Goal: Task Accomplishment & Management: Complete application form

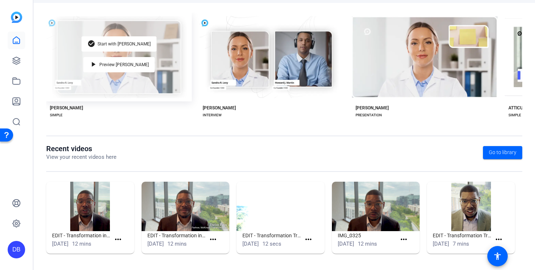
scroll to position [140, 0]
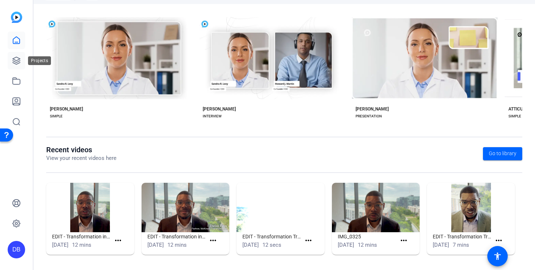
click at [20, 61] on icon at bounding box center [16, 60] width 9 height 9
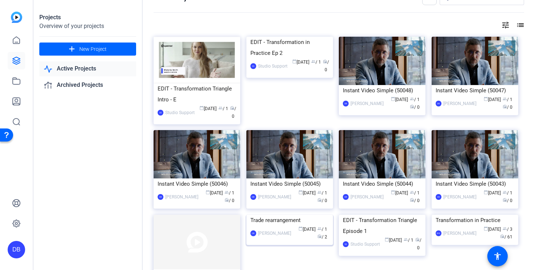
scroll to position [12, 0]
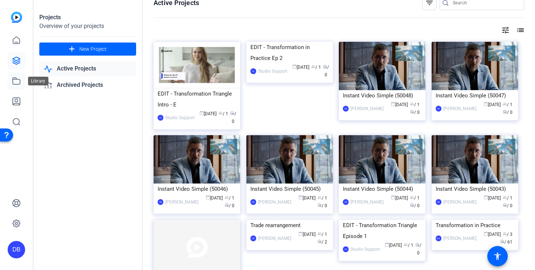
click at [22, 78] on link at bounding box center [16, 80] width 17 height 17
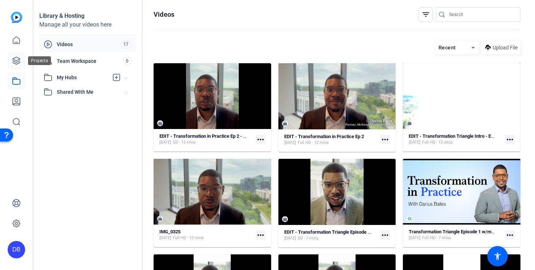
click at [22, 62] on link at bounding box center [16, 60] width 17 height 17
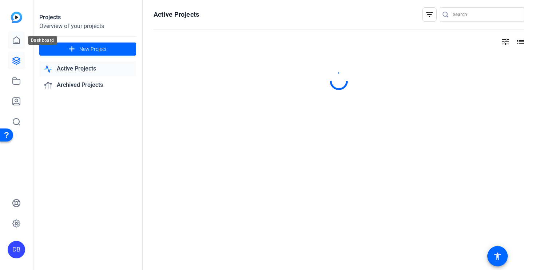
click at [22, 45] on link at bounding box center [16, 40] width 17 height 17
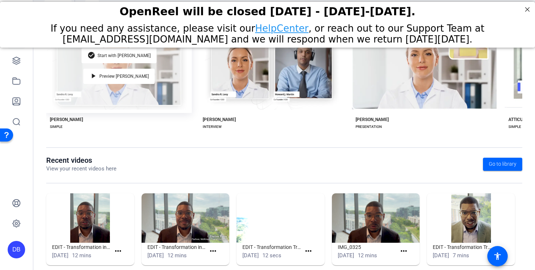
scroll to position [142, 0]
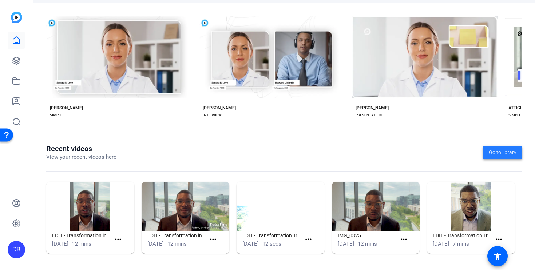
click at [492, 156] on span at bounding box center [502, 152] width 39 height 17
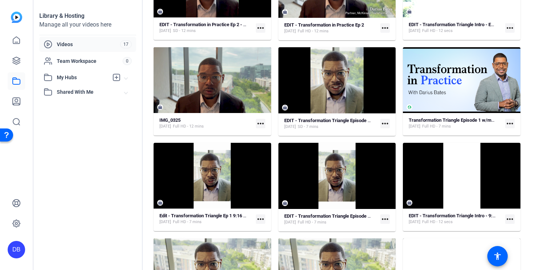
scroll to position [135, 0]
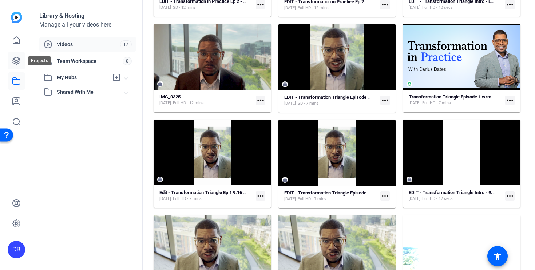
click at [19, 62] on icon at bounding box center [16, 60] width 9 height 9
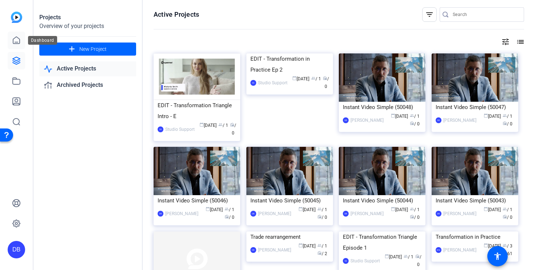
click at [10, 44] on link at bounding box center [16, 40] width 17 height 17
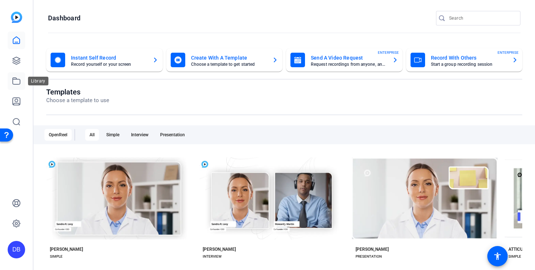
click at [14, 80] on icon at bounding box center [16, 81] width 9 height 9
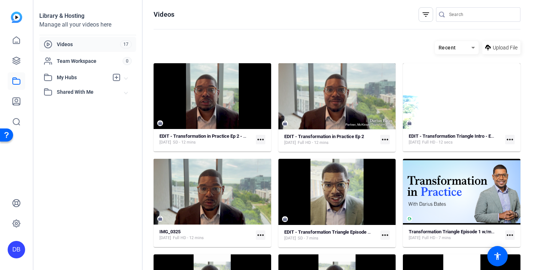
click at [69, 43] on span "Videos" at bounding box center [88, 44] width 63 height 7
click at [20, 58] on icon at bounding box center [16, 60] width 7 height 7
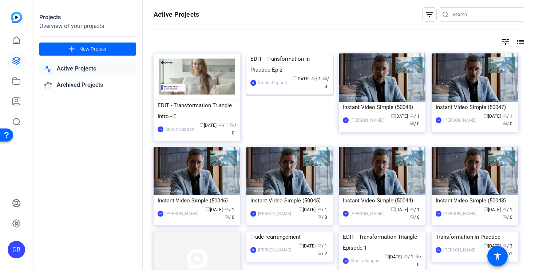
click at [264, 53] on img at bounding box center [289, 53] width 87 height 0
click at [90, 72] on link "Active Projects" at bounding box center [87, 69] width 97 height 15
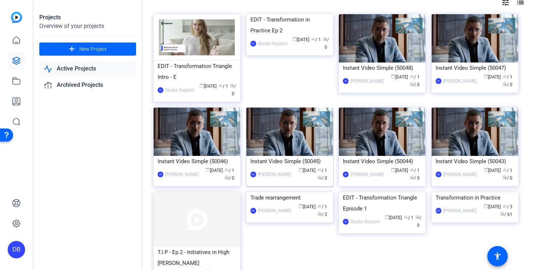
scroll to position [61, 0]
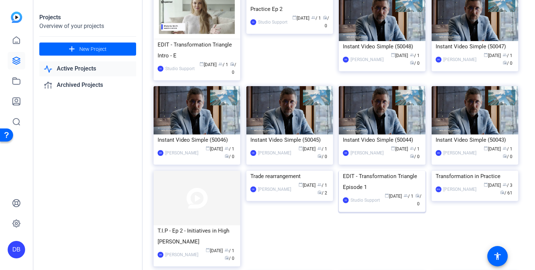
click at [370, 171] on img at bounding box center [382, 171] width 87 height 0
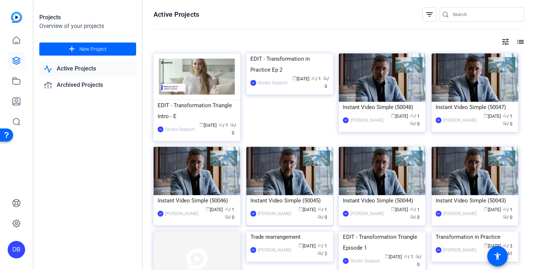
click at [265, 168] on img at bounding box center [289, 171] width 87 height 48
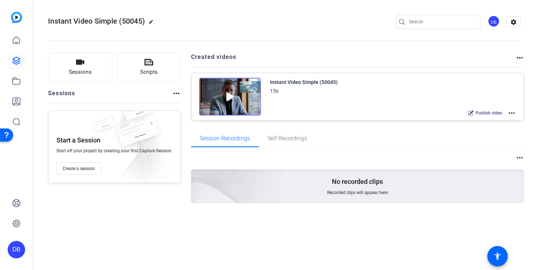
click at [229, 96] on img at bounding box center [230, 97] width 62 height 38
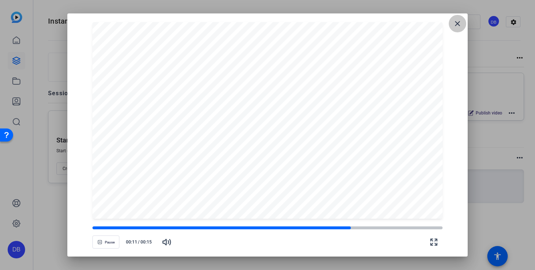
click at [453, 22] on mat-icon "close" at bounding box center [457, 23] width 9 height 9
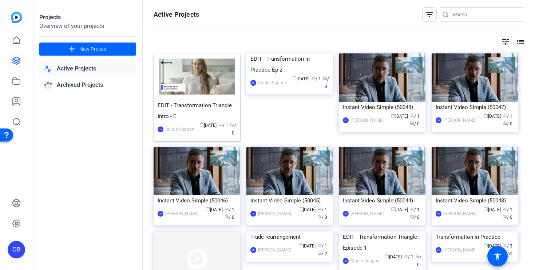
scroll to position [1, 0]
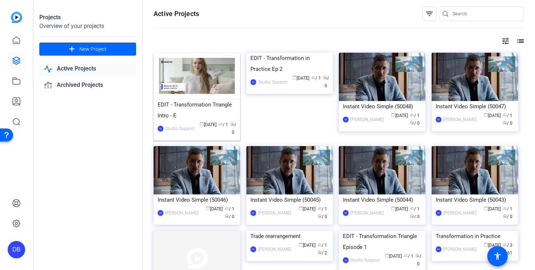
click at [199, 82] on img at bounding box center [197, 76] width 87 height 47
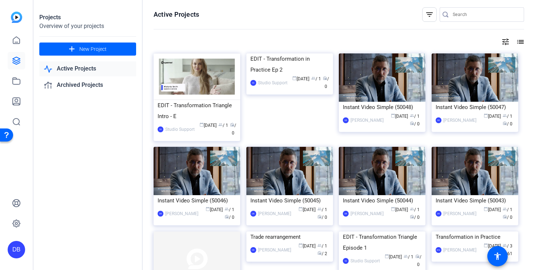
click at [505, 38] on mat-icon "tune" at bounding box center [505, 41] width 9 height 9
click at [505, 38] on div at bounding box center [267, 135] width 535 height 270
click at [520, 43] on mat-icon "list" at bounding box center [519, 41] width 9 height 9
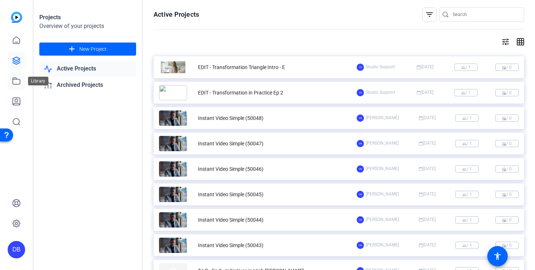
click at [19, 82] on icon at bounding box center [16, 81] width 9 height 9
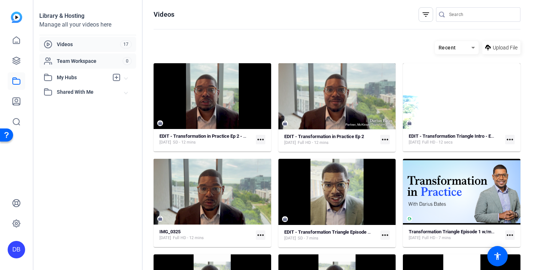
click at [91, 57] on div "Team Workspace" at bounding box center [83, 61] width 79 height 9
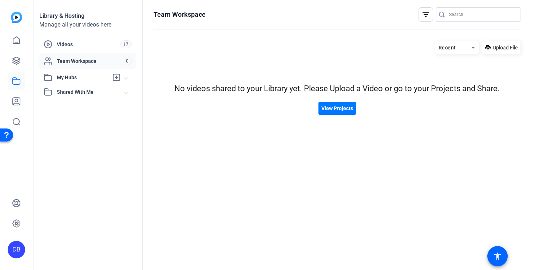
click at [86, 73] on div "My Hubs" at bounding box center [76, 77] width 65 height 9
click at [86, 102] on mat-expansion-panel-header "Shared With Me" at bounding box center [87, 108] width 97 height 15
click at [15, 99] on icon at bounding box center [16, 101] width 7 height 7
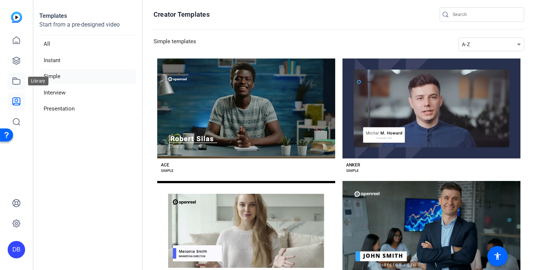
click at [18, 81] on icon at bounding box center [16, 81] width 9 height 9
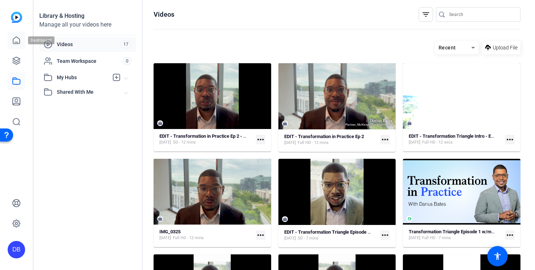
click at [18, 47] on link at bounding box center [16, 40] width 17 height 17
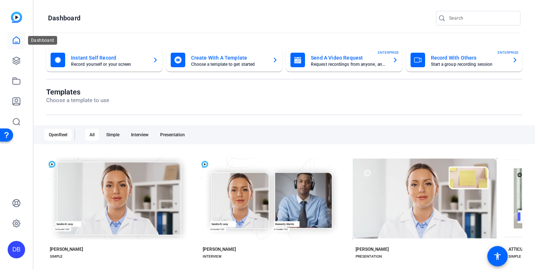
click at [20, 45] on link at bounding box center [16, 40] width 17 height 17
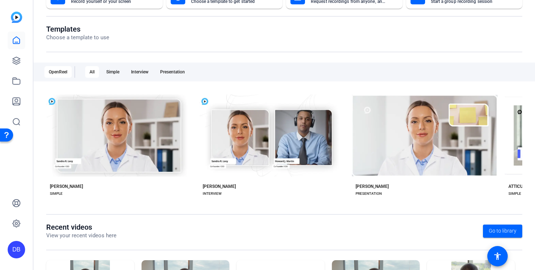
scroll to position [142, 0]
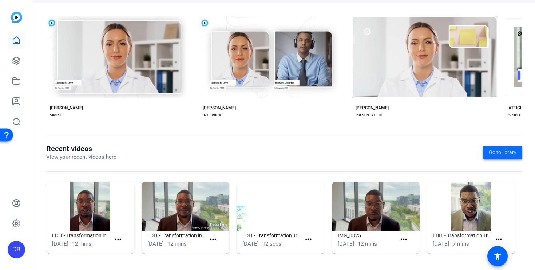
click at [499, 151] on span "Go to library" at bounding box center [503, 153] width 28 height 8
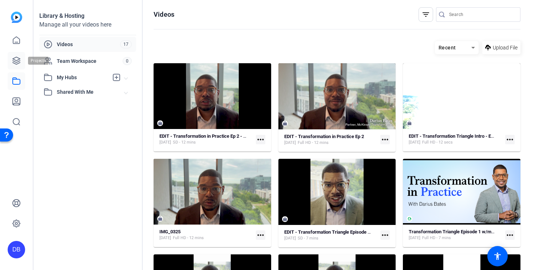
click at [18, 63] on icon at bounding box center [16, 60] width 9 height 9
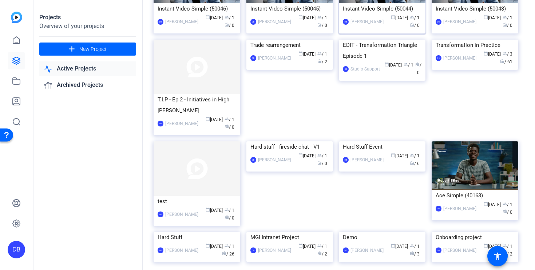
scroll to position [193, 0]
click at [469, 39] on img at bounding box center [475, 39] width 87 height 0
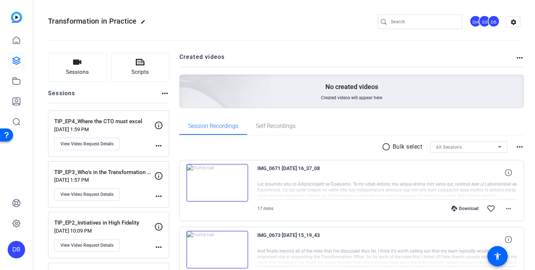
click at [348, 48] on openreel-divider-bar at bounding box center [284, 38] width 472 height 22
click at [93, 120] on p "TIP_EP4_Where the CTO must excel" at bounding box center [104, 122] width 100 height 8
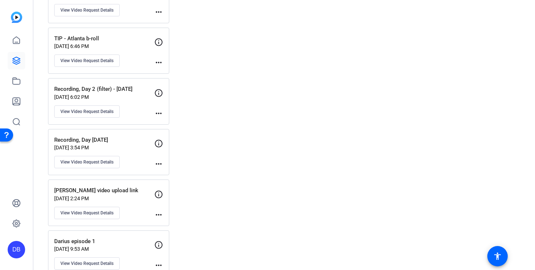
scroll to position [251, 0]
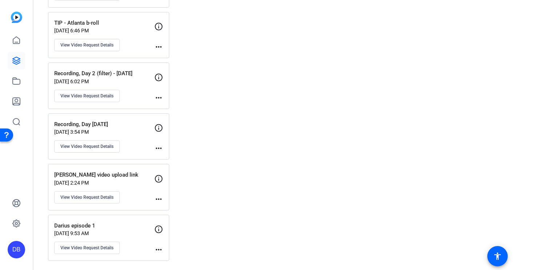
click at [118, 229] on p "Darius episode 1" at bounding box center [104, 226] width 100 height 8
click at [112, 178] on p "[PERSON_NAME] video upload link" at bounding box center [104, 175] width 100 height 8
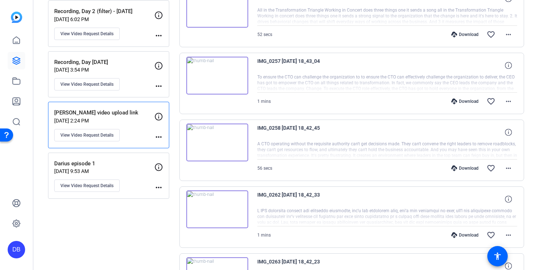
scroll to position [304, 0]
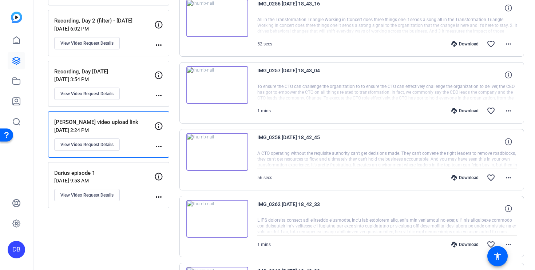
click at [110, 69] on p "Recording, Day [DATE]" at bounding box center [104, 72] width 100 height 8
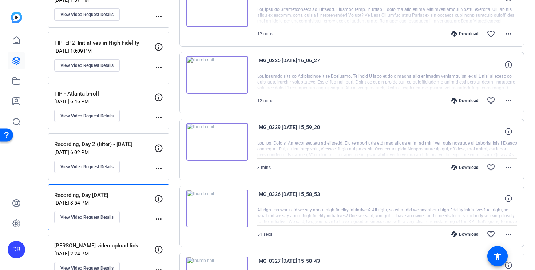
scroll to position [279, 0]
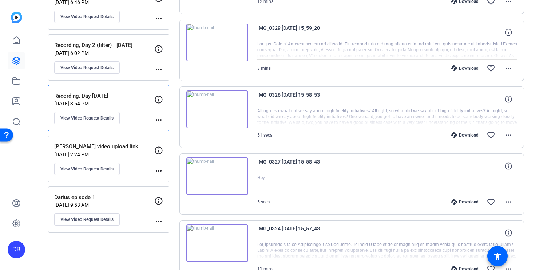
click at [124, 42] on p "Recording, Day 2 (filter) - [DATE]" at bounding box center [104, 45] width 100 height 8
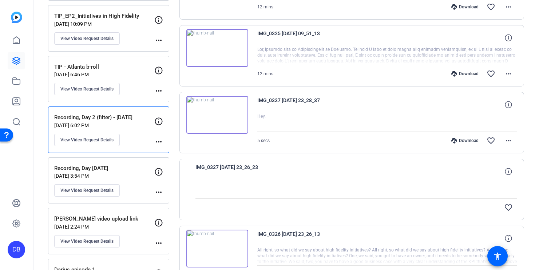
scroll to position [202, 0]
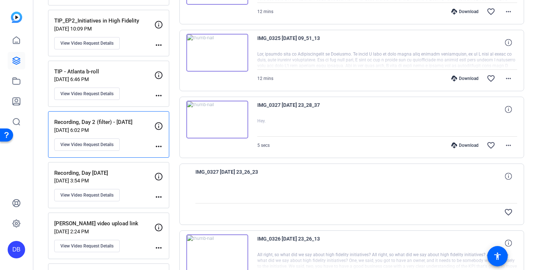
click at [126, 78] on p "[DATE] 6:46 PM" at bounding box center [104, 79] width 100 height 6
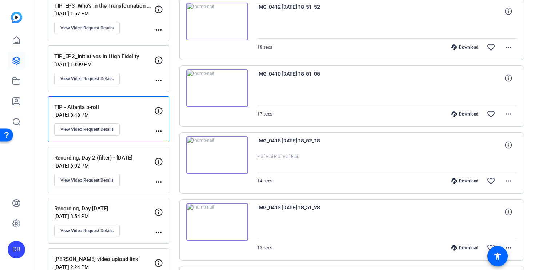
scroll to position [140, 0]
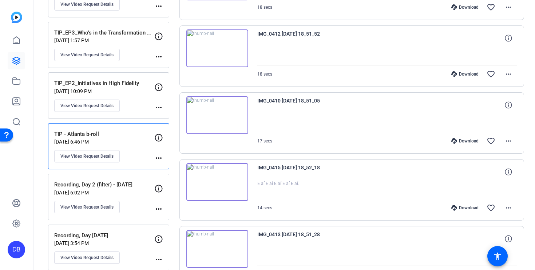
click at [127, 103] on div "TIP_EP2_Initiatives in High Fidelity [DATE] 10:09 PM View Video Request Details" at bounding box center [104, 95] width 100 height 33
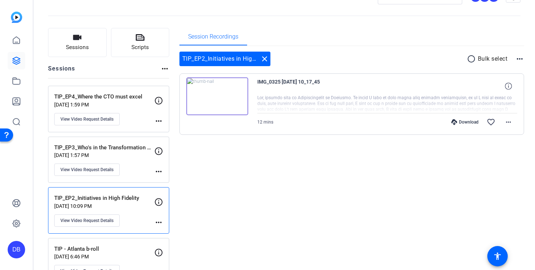
scroll to position [33, 0]
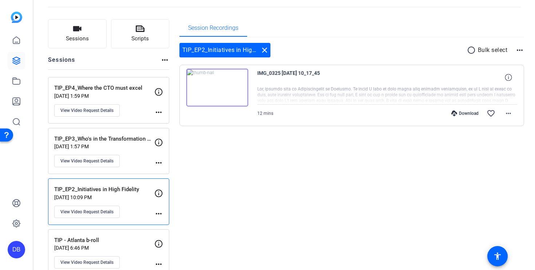
click at [134, 146] on p "[DATE] 1:57 PM" at bounding box center [104, 147] width 100 height 6
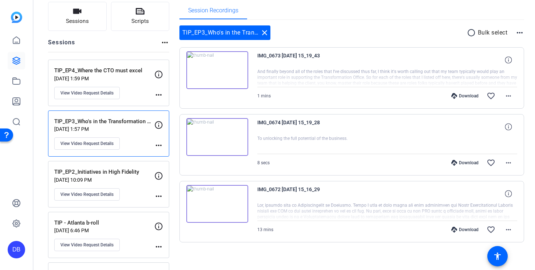
scroll to position [0, 0]
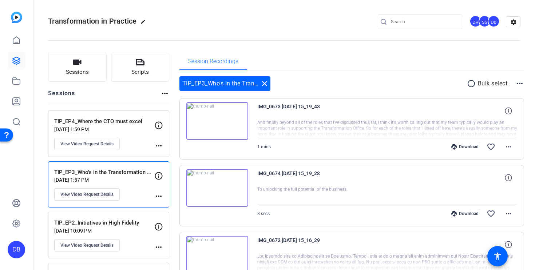
click at [135, 123] on p "TIP_EP4_Where the CTO must excel" at bounding box center [104, 122] width 100 height 8
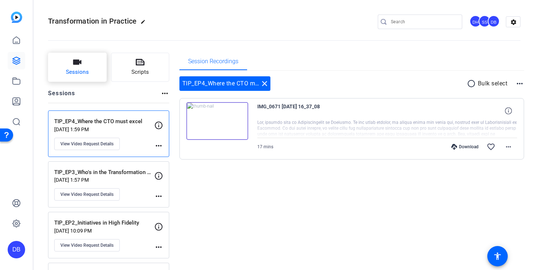
click at [87, 78] on button "Sessions" at bounding box center [77, 67] width 59 height 29
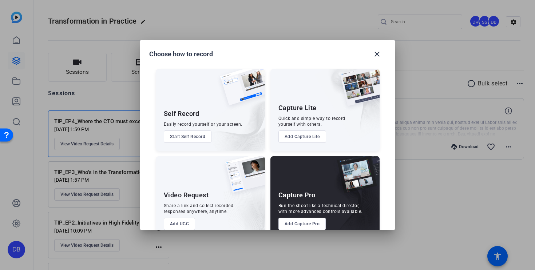
scroll to position [15, 0]
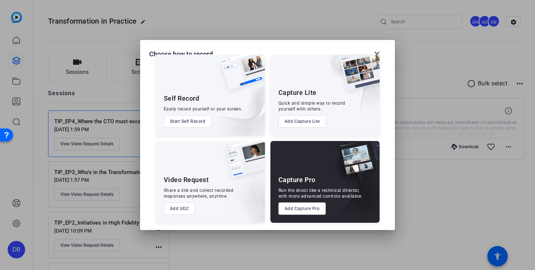
click at [176, 211] on button "Add UGC" at bounding box center [180, 209] width 32 height 12
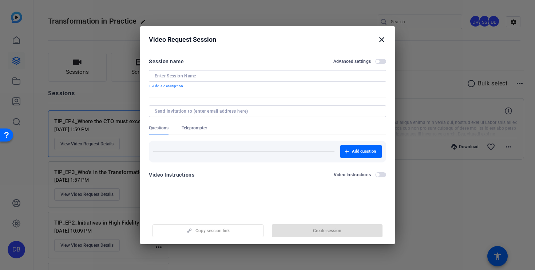
click at [209, 76] on input at bounding box center [268, 76] width 226 height 6
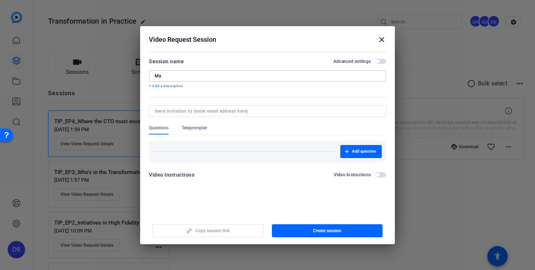
type input "M"
type input "Big rocks and pebbles"
click at [218, 113] on input at bounding box center [266, 111] width 223 height 6
type input "p"
type input "[PERSON_NAME][EMAIL_ADDRESS][DOMAIN_NAME]"
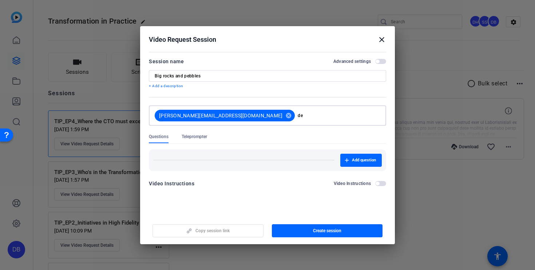
type input "d"
type input "p"
click at [226, 74] on input "Big rocks and pebbles" at bounding box center [268, 76] width 226 height 6
type input "Big rocks and pebbles"
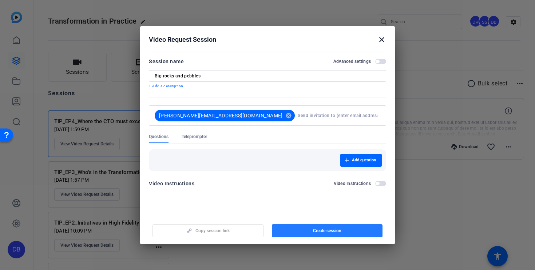
click at [319, 233] on span "Create session" at bounding box center [327, 231] width 28 height 6
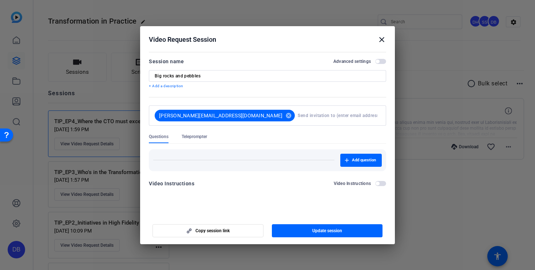
click at [382, 39] on mat-icon "close" at bounding box center [381, 39] width 9 height 9
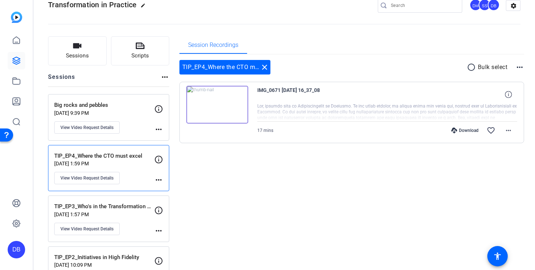
scroll to position [19, 0]
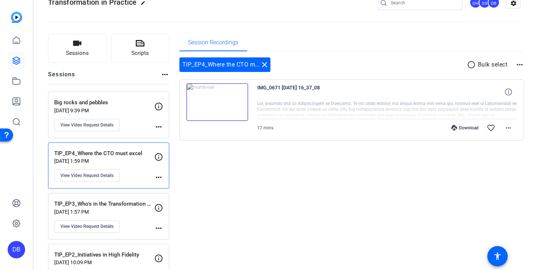
click at [136, 115] on div "Big rocks and pebbles [DATE] 9:39 PM View Video Request Details" at bounding box center [104, 115] width 100 height 33
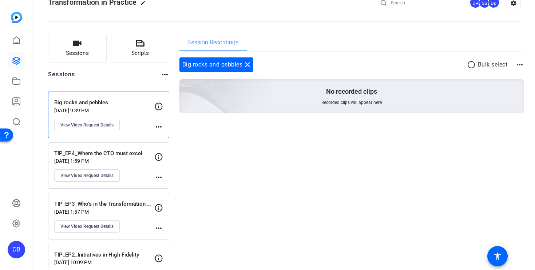
click at [159, 126] on mat-icon "more_horiz" at bounding box center [158, 127] width 9 height 9
click at [106, 125] on div at bounding box center [267, 135] width 535 height 270
click at [106, 125] on span "View Video Request Details" at bounding box center [86, 125] width 53 height 6
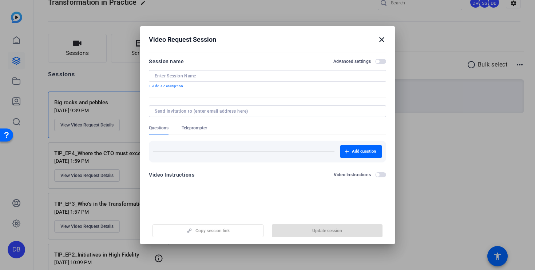
type input "Big rocks and pebbles"
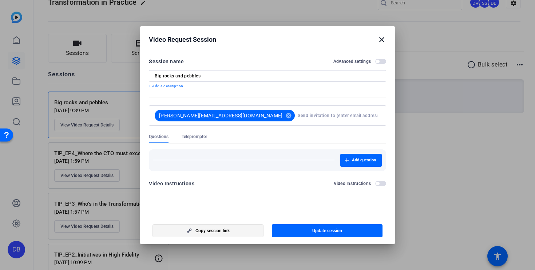
click at [220, 230] on span "Copy session link" at bounding box center [212, 231] width 34 height 6
click at [380, 38] on mat-icon "close" at bounding box center [381, 39] width 9 height 9
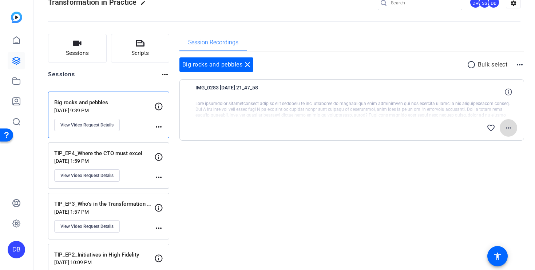
click at [510, 128] on mat-icon "more_horiz" at bounding box center [508, 128] width 9 height 9
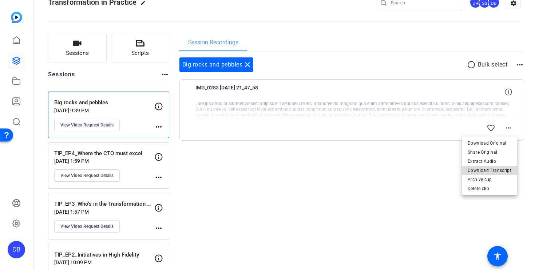
click at [493, 168] on span "Download Transcript" at bounding box center [490, 170] width 44 height 9
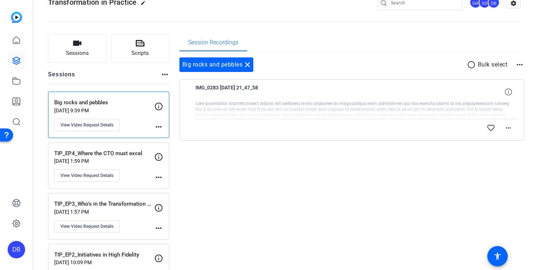
click at [160, 129] on mat-icon "more_horiz" at bounding box center [158, 127] width 9 height 9
click at [98, 127] on div at bounding box center [267, 135] width 535 height 270
click at [98, 127] on span "View Video Request Details" at bounding box center [86, 125] width 53 height 6
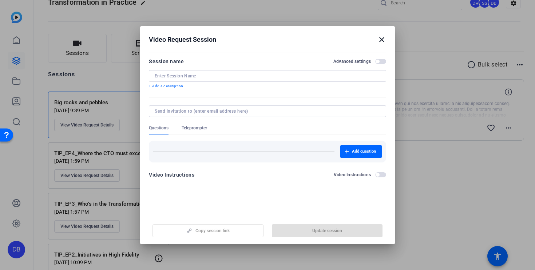
type input "Big rocks and pebbles"
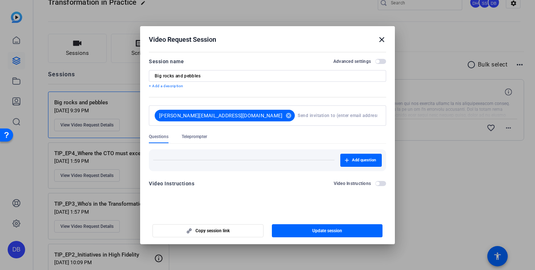
click at [298, 119] on input at bounding box center [338, 115] width 80 height 15
type input "c"
type input "s"
type input "o"
type input "con"
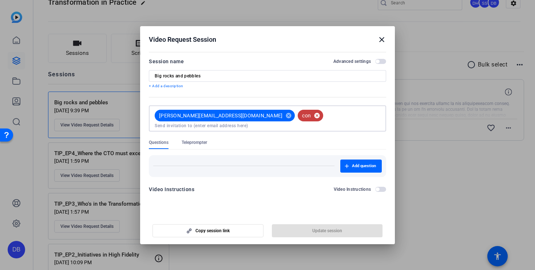
click at [311, 115] on mat-icon "cancel" at bounding box center [317, 115] width 12 height 7
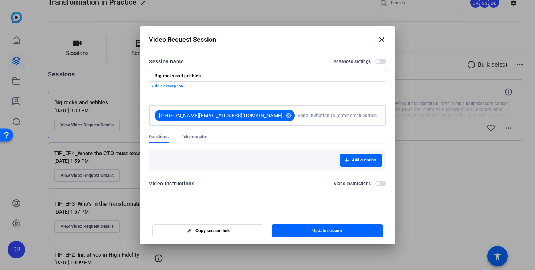
click at [298, 116] on input at bounding box center [338, 115] width 80 height 15
type input "[EMAIL_ADDRESS][DOMAIN_NAME]"
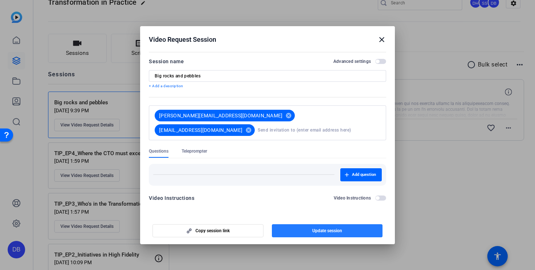
click at [305, 234] on span "button" at bounding box center [327, 230] width 111 height 17
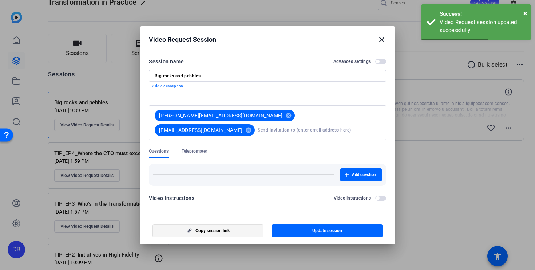
click at [218, 232] on span "Copy session link" at bounding box center [212, 231] width 34 height 6
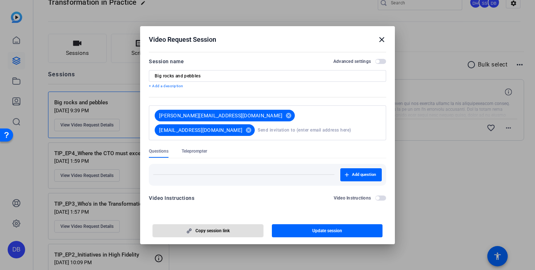
click at [383, 39] on mat-icon "close" at bounding box center [381, 39] width 9 height 9
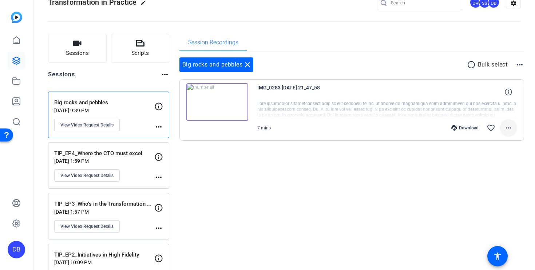
click at [508, 130] on mat-icon "more_horiz" at bounding box center [508, 128] width 9 height 9
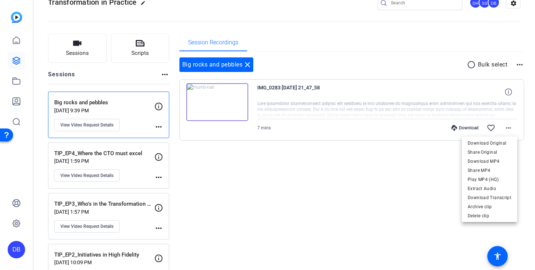
click at [294, 86] on div at bounding box center [267, 135] width 535 height 270
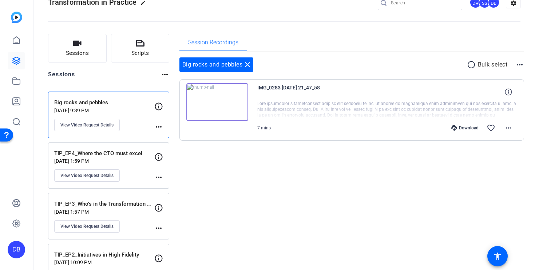
click at [289, 107] on div at bounding box center [387, 110] width 260 height 18
click at [517, 128] on span at bounding box center [508, 127] width 17 height 17
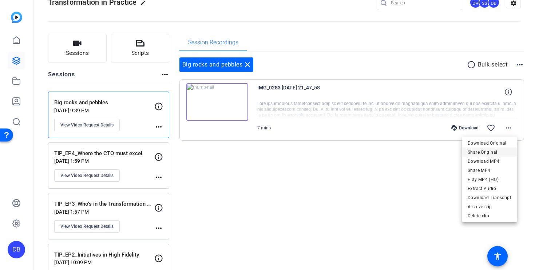
click at [485, 153] on span "Share Original" at bounding box center [490, 152] width 44 height 9
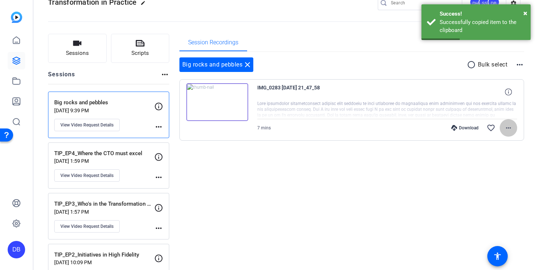
click at [512, 127] on mat-icon "more_horiz" at bounding box center [508, 128] width 9 height 9
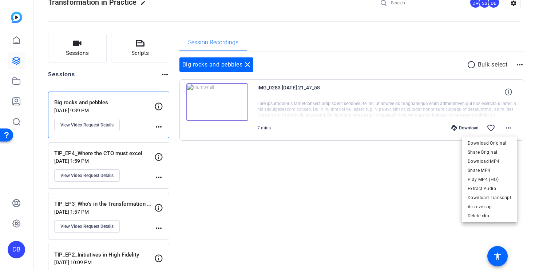
click at [91, 127] on div at bounding box center [267, 135] width 535 height 270
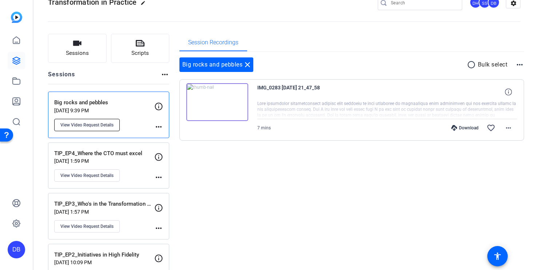
click at [96, 123] on span "View Video Request Details" at bounding box center [86, 125] width 53 height 6
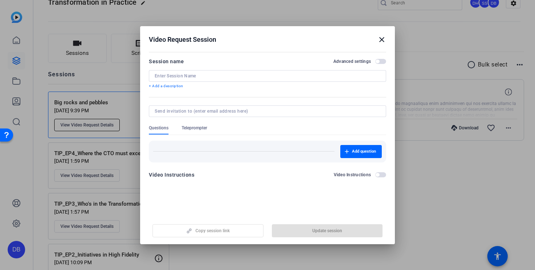
type input "Big rocks and pebbles"
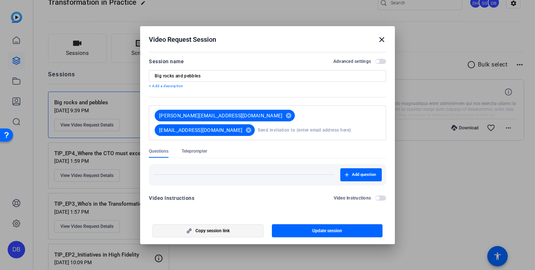
click at [232, 233] on span "button" at bounding box center [208, 230] width 110 height 17
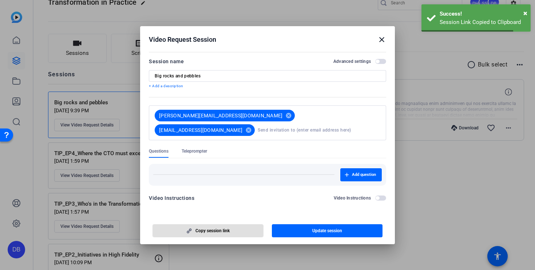
click at [382, 39] on mat-icon "close" at bounding box center [381, 39] width 9 height 9
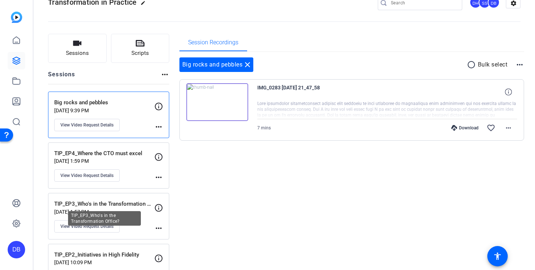
click at [125, 201] on p "TIP_EP3_Who's in the Transformation Office?" at bounding box center [104, 204] width 100 height 8
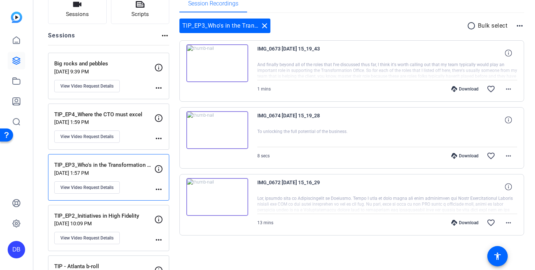
scroll to position [65, 0]
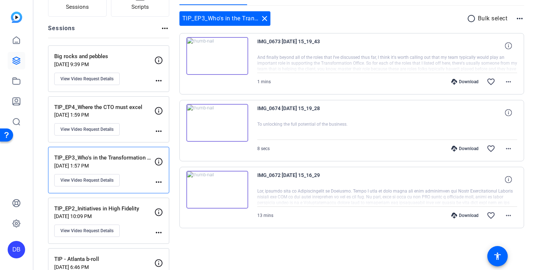
click at [215, 186] on img at bounding box center [217, 190] width 62 height 38
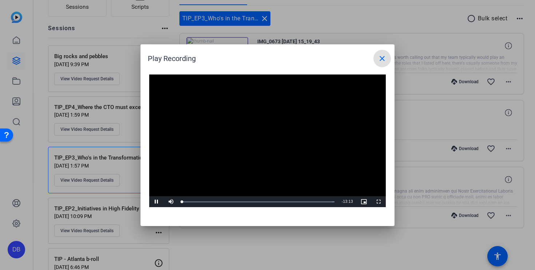
click at [260, 134] on video "Video Player" at bounding box center [267, 141] width 237 height 133
click at [375, 202] on span "Video Player" at bounding box center [378, 202] width 15 height 0
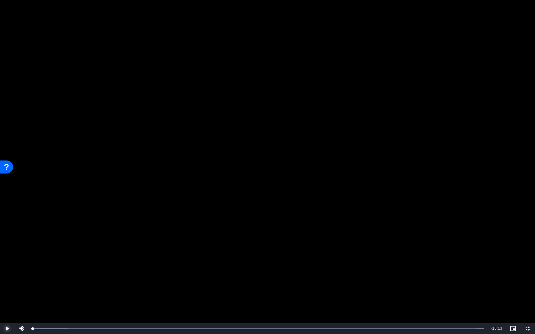
click at [8, 270] on span "Video Player" at bounding box center [7, 329] width 15 height 0
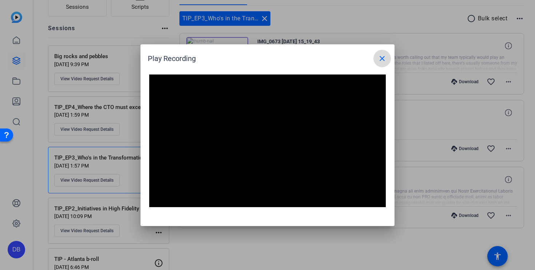
click at [382, 60] on mat-icon "close" at bounding box center [382, 58] width 9 height 9
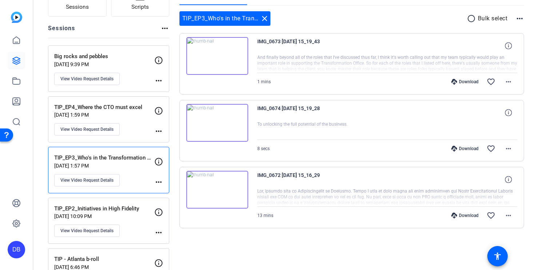
click at [116, 111] on div "TIP_EP4_Where the CTO must excel [DATE] 1:59 PM View Video Request Details" at bounding box center [104, 119] width 100 height 33
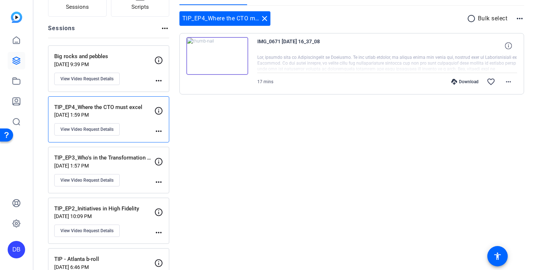
click at [219, 53] on img at bounding box center [217, 56] width 62 height 38
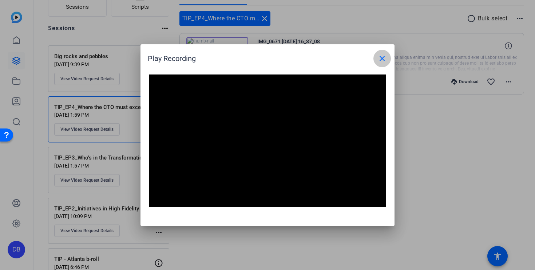
click at [385, 57] on mat-icon "close" at bounding box center [382, 58] width 9 height 9
